Goal: Find specific page/section: Find specific page/section

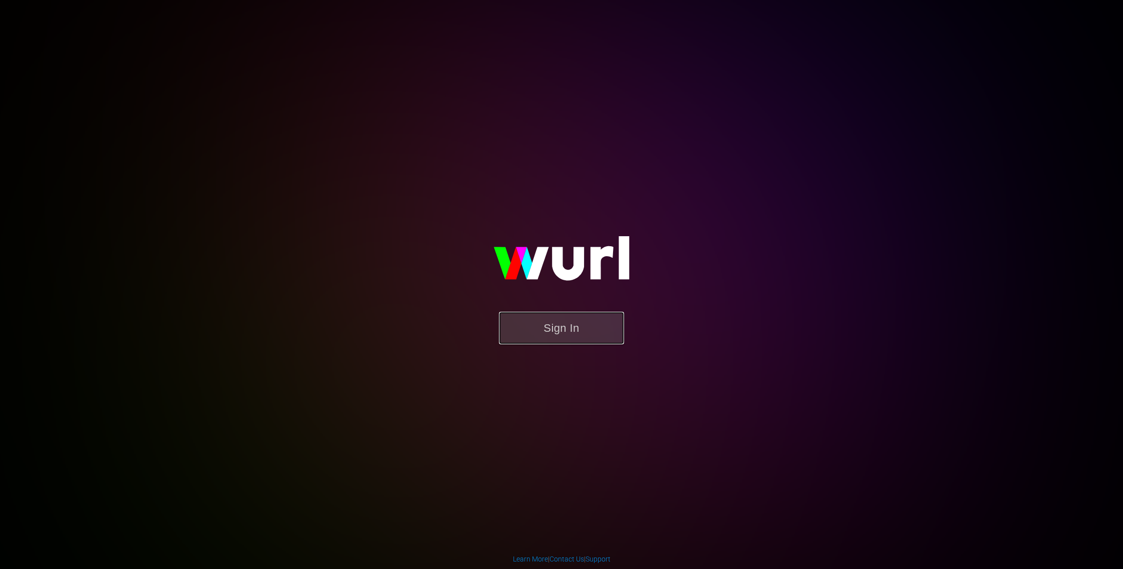
click at [560, 328] on button "Sign In" at bounding box center [561, 328] width 125 height 33
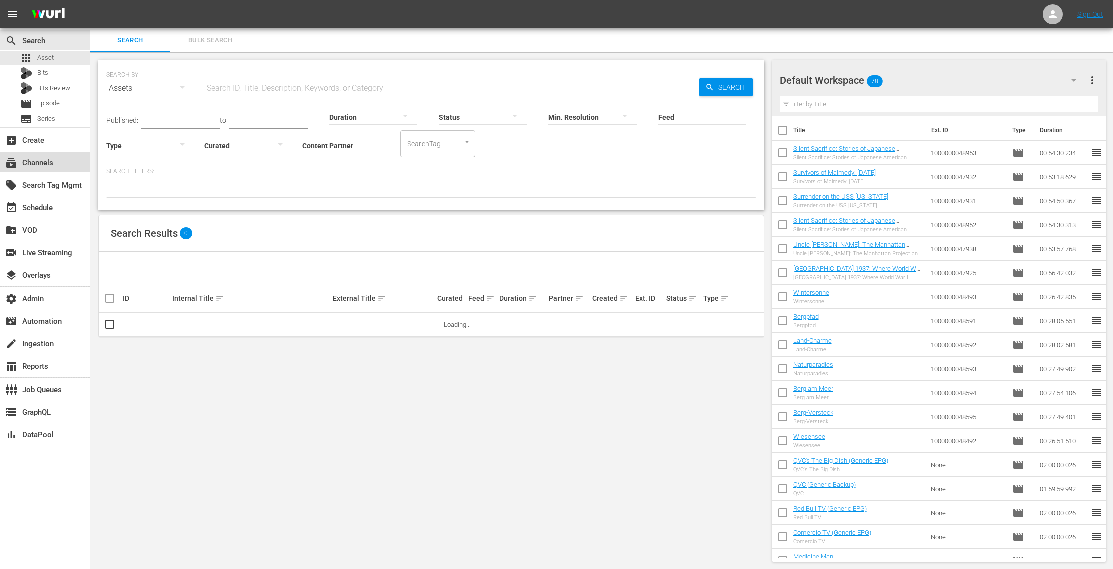
click at [53, 167] on div "subscriptions Channels" at bounding box center [45, 162] width 90 height 20
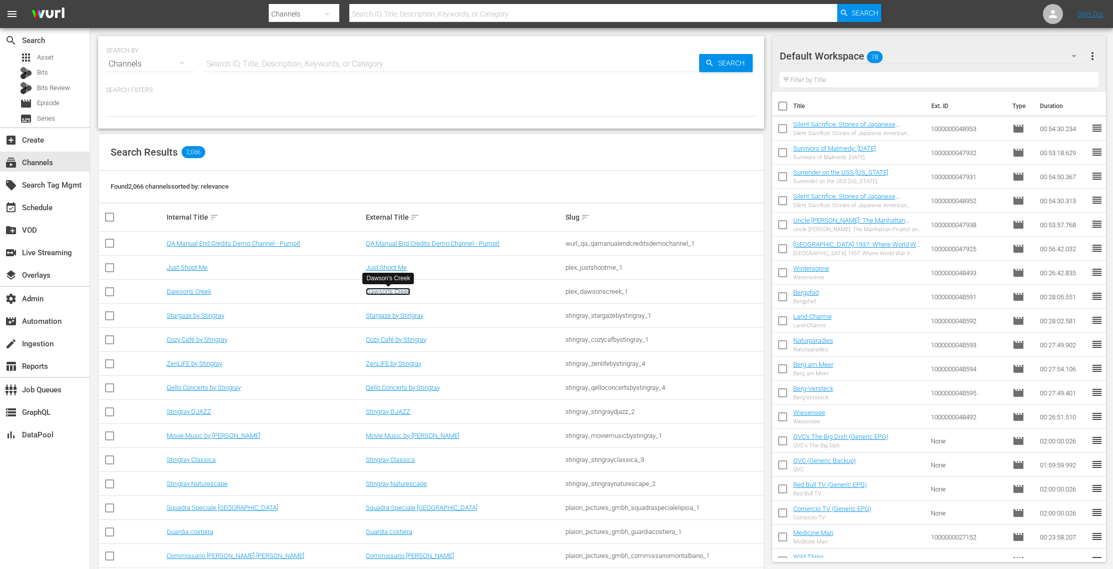
click at [397, 292] on link "Dawson's Creek" at bounding box center [388, 292] width 45 height 8
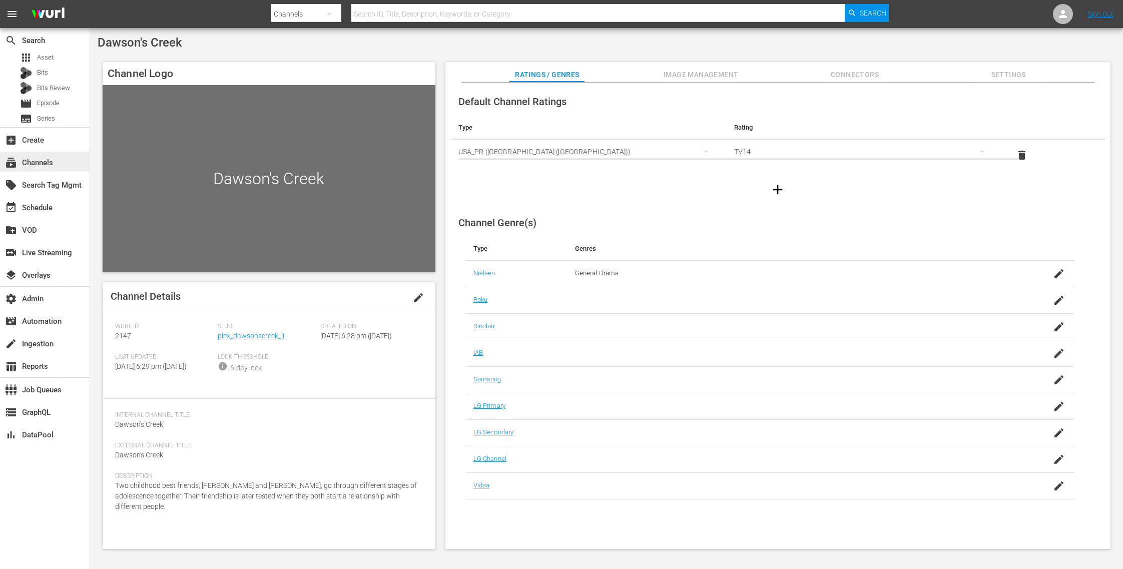
click at [60, 162] on div "subscriptions Channels" at bounding box center [45, 162] width 90 height 20
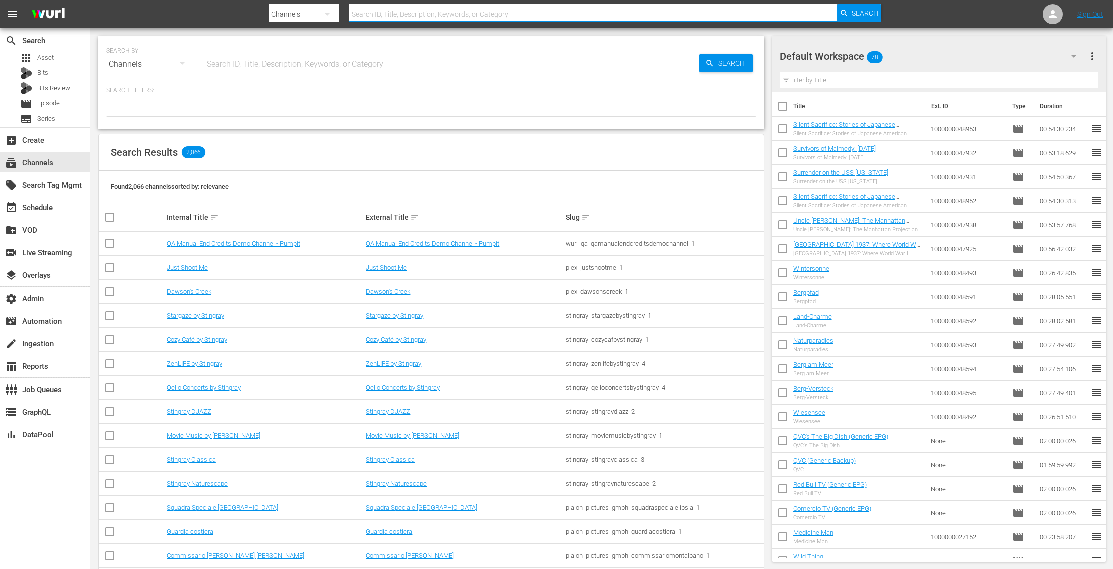
click at [381, 16] on input "text" at bounding box center [593, 14] width 488 height 24
type input "walking"
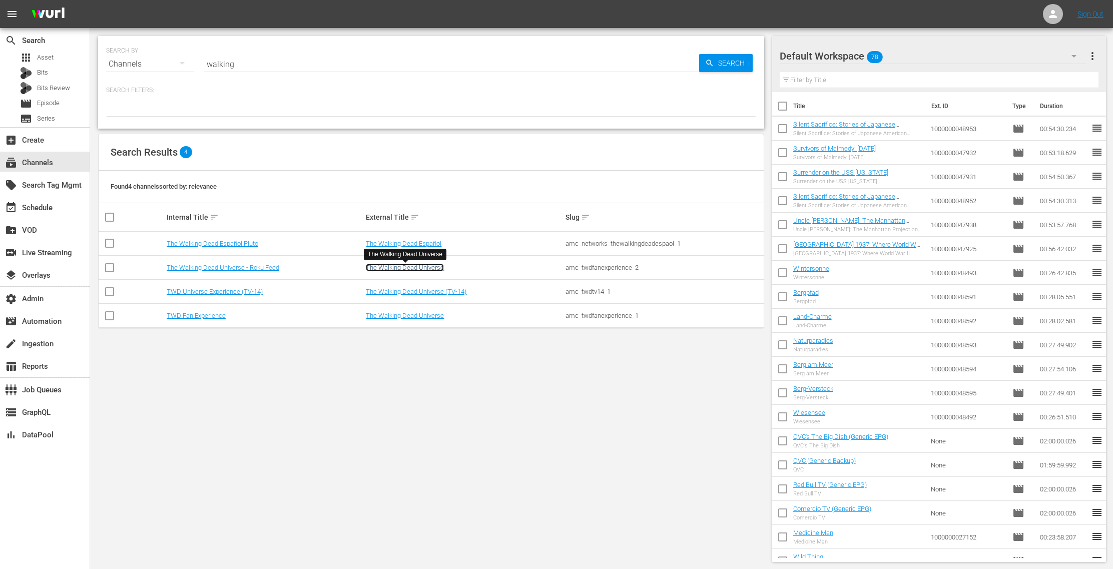
click at [407, 267] on link "The Walking Dead Universe" at bounding box center [405, 268] width 78 height 8
